Goal: Obtain resource: Download file/media

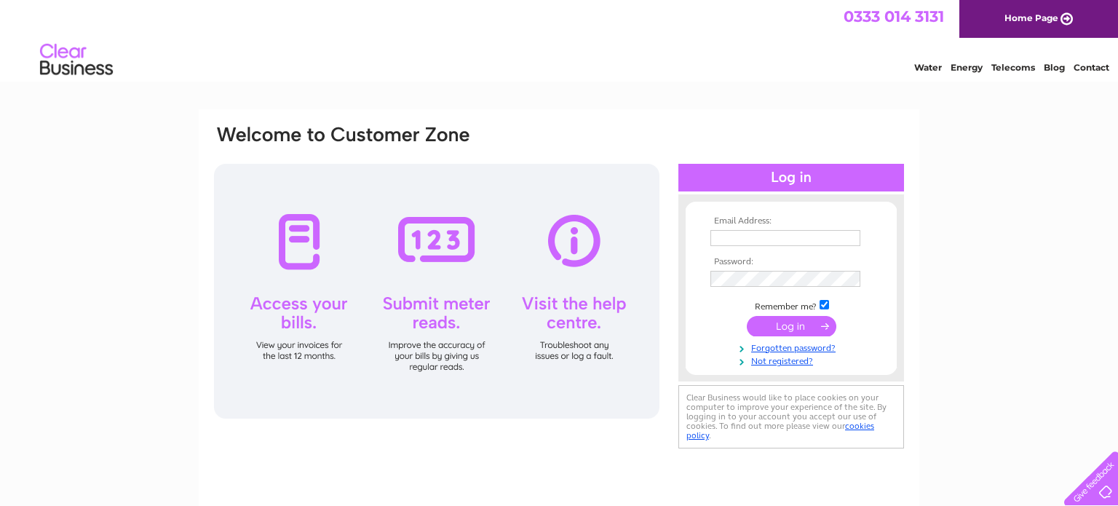
type input "davidmcbeth@glasgowcollective.com"
click at [790, 330] on input "submit" at bounding box center [791, 326] width 89 height 20
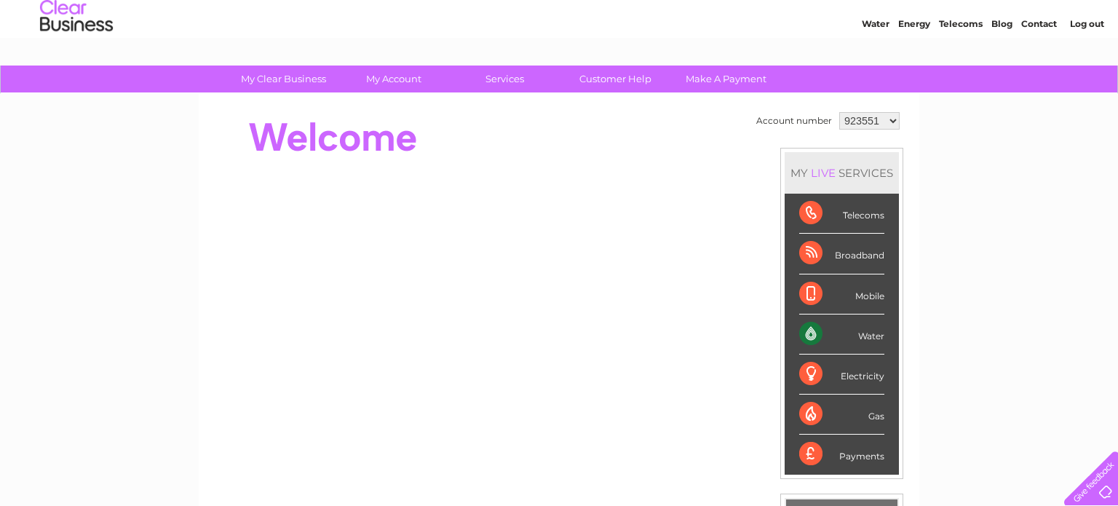
scroll to position [39, 0]
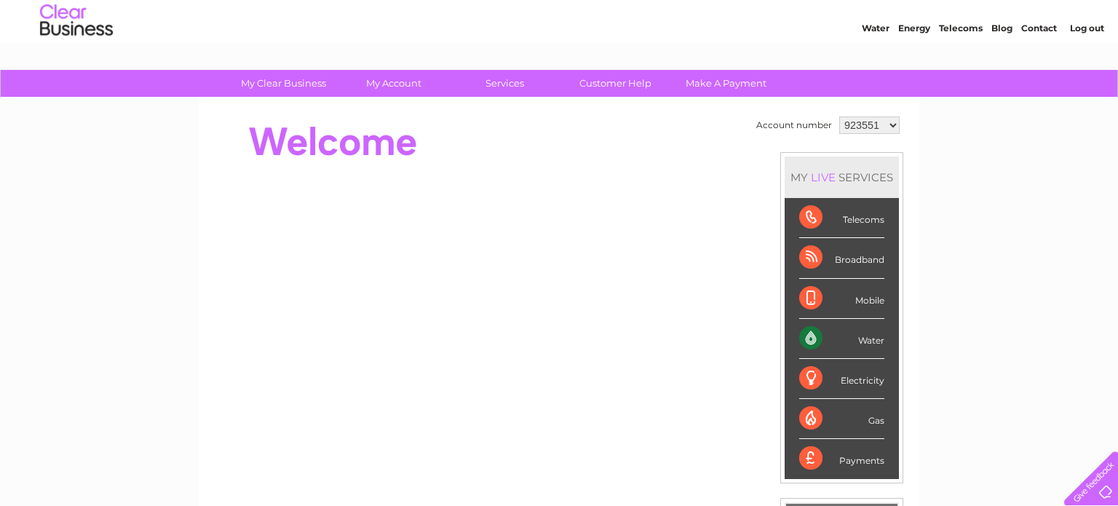
click at [891, 127] on select "923551 1087530 1087531 1087532 1112846 1112848 1128639 1144682" at bounding box center [869, 124] width 60 height 17
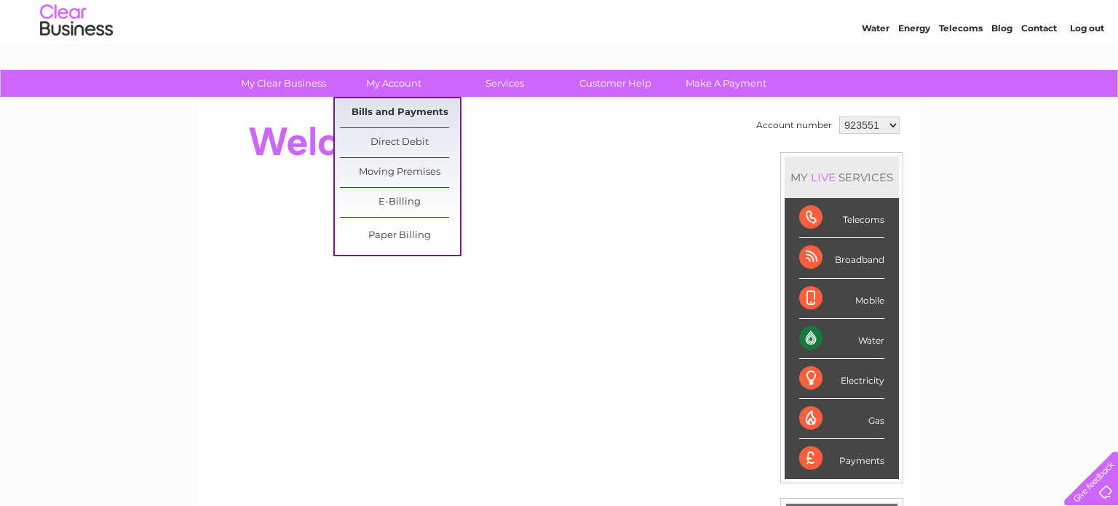
click at [400, 122] on link "Bills and Payments" at bounding box center [400, 112] width 120 height 29
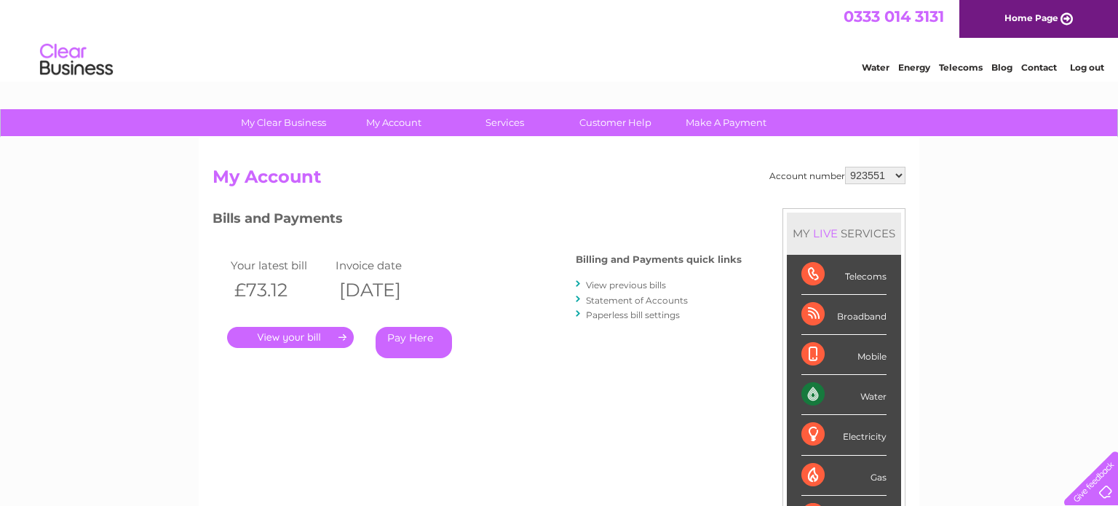
click at [311, 343] on link "." at bounding box center [290, 337] width 127 height 21
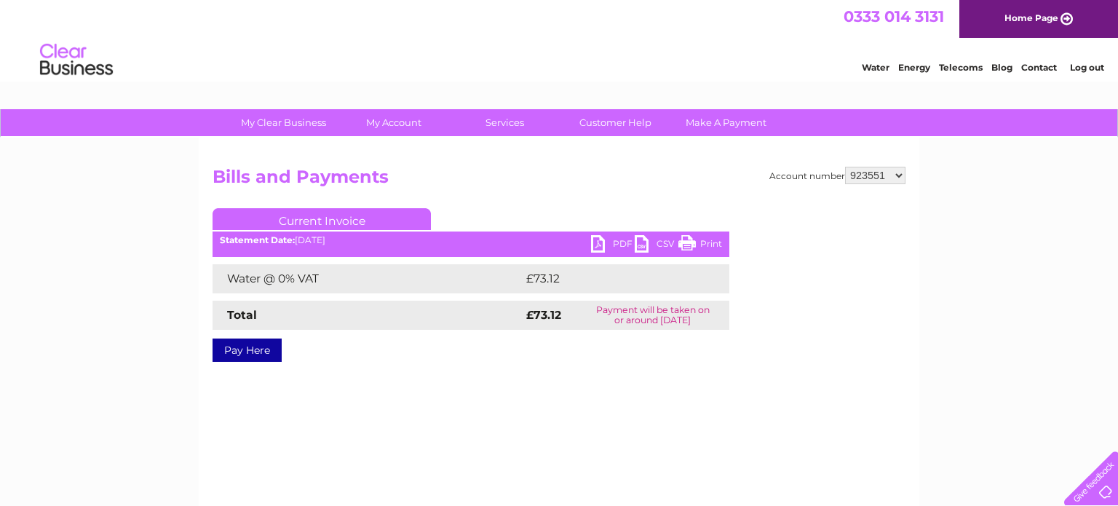
click at [603, 250] on link "PDF" at bounding box center [613, 245] width 44 height 21
click at [859, 172] on select "923551 1087530 1087531 1087532 1112846 1112848 1128639 1144682" at bounding box center [875, 175] width 60 height 17
select select "1087530"
click at [848, 167] on select "923551 1087530 1087531 1087532 1112846 1112848 1128639 1144682" at bounding box center [875, 175] width 60 height 17
click at [607, 249] on link "PDF" at bounding box center [613, 245] width 44 height 21
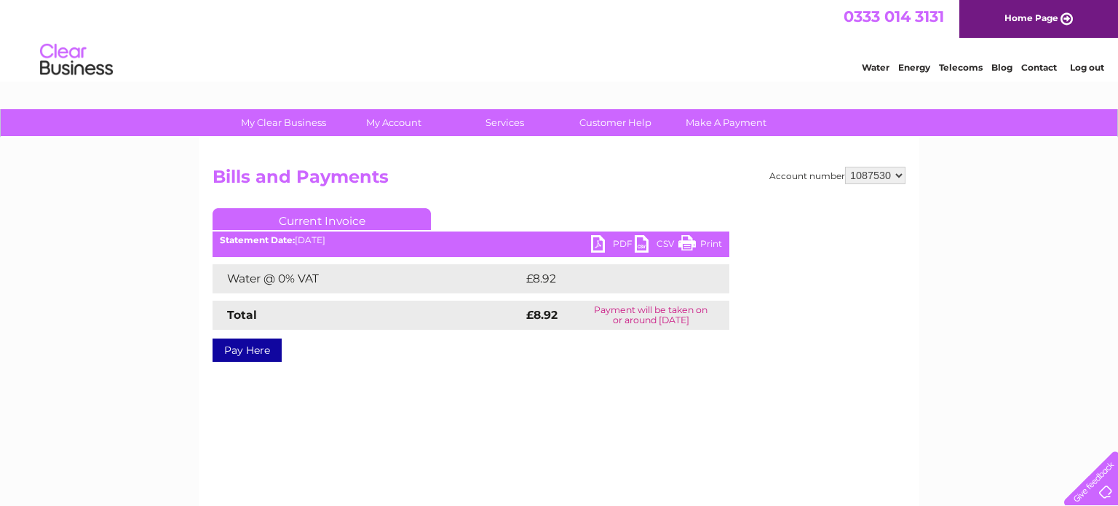
click at [886, 167] on select "923551 1087530 1087531 1087532 1112846 1112848 1128639 1144682" at bounding box center [875, 175] width 60 height 17
select select "1087531"
click at [848, 167] on select "923551 1087530 1087531 1087532 1112846 1112848 1128639 1144682" at bounding box center [875, 175] width 60 height 17
click at [612, 250] on link "PDF" at bounding box center [613, 245] width 44 height 21
click at [889, 172] on select "923551 1087530 1087531 1087532 1112846 1112848 1128639 1144682" at bounding box center [875, 175] width 60 height 17
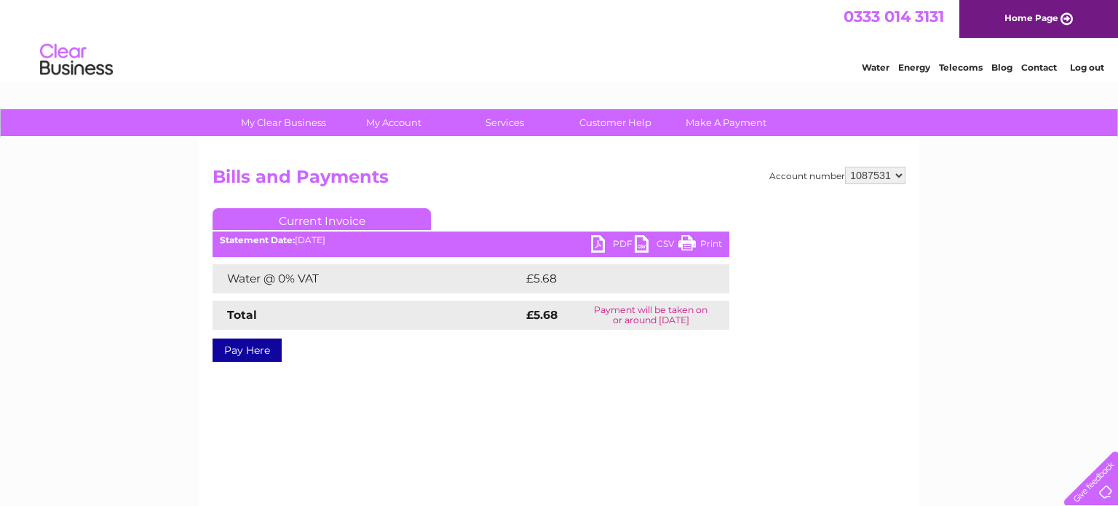
select select "1087532"
click at [848, 167] on select "923551 1087530 1087531 1087532 1112846 1112848 1128639 1144682" at bounding box center [875, 175] width 60 height 17
click at [596, 239] on link "PDF" at bounding box center [613, 245] width 44 height 21
select select "1112846"
click at [848, 167] on select "923551 1087530 1087531 1087532 1112846 1112848 1128639 1144682" at bounding box center [875, 175] width 60 height 17
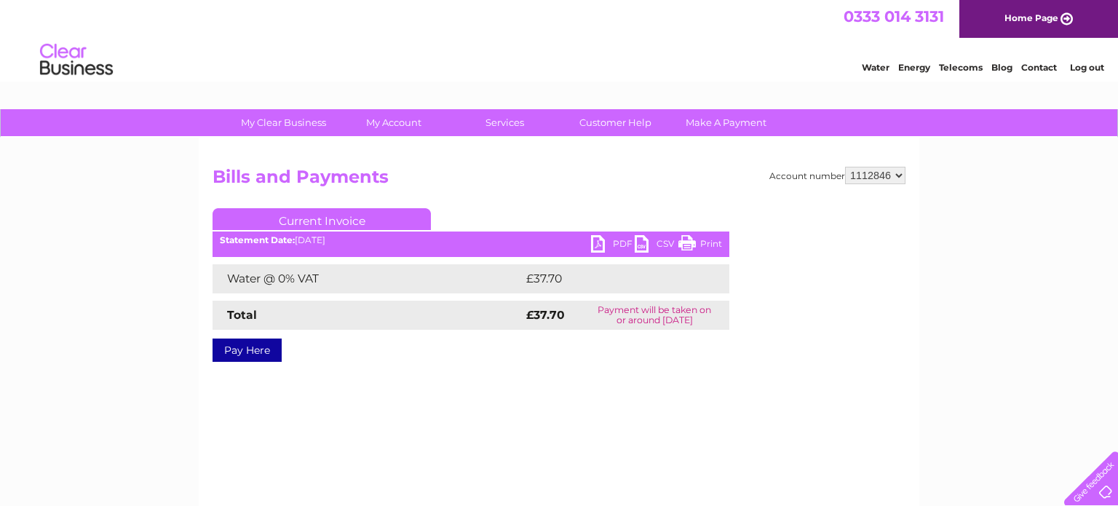
click at [608, 250] on link "PDF" at bounding box center [613, 245] width 44 height 21
click at [886, 180] on select "923551 1087530 1087531 1087532 1112846 1112848 1128639 1144682" at bounding box center [875, 175] width 60 height 17
select select "1112848"
click at [848, 167] on select "923551 1087530 1087531 1087532 1112846 1112848 1128639 1144682" at bounding box center [875, 175] width 60 height 17
click at [600, 248] on link "PDF" at bounding box center [613, 245] width 44 height 21
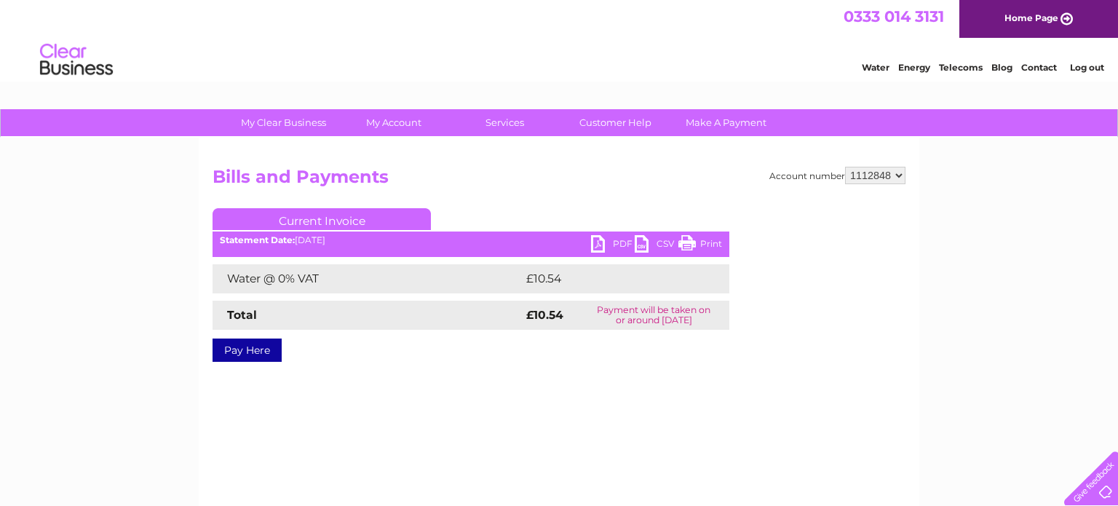
click at [856, 172] on select "923551 1087530 1087531 1087532 1112846 1112848 1128639 1144682" at bounding box center [875, 175] width 60 height 17
select select "1128639"
click at [848, 167] on select "923551 1087530 1087531 1087532 1112846 1112848 1128639 1144682" at bounding box center [875, 175] width 60 height 17
click at [600, 244] on link "PDF" at bounding box center [613, 245] width 44 height 21
